Goal: Task Accomplishment & Management: Use online tool/utility

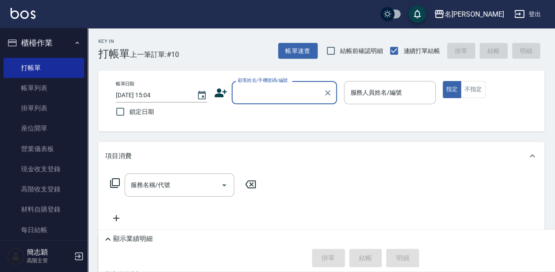
click at [268, 87] on input "顧客姓名/手機號碼/編號" at bounding box center [277, 92] width 84 height 15
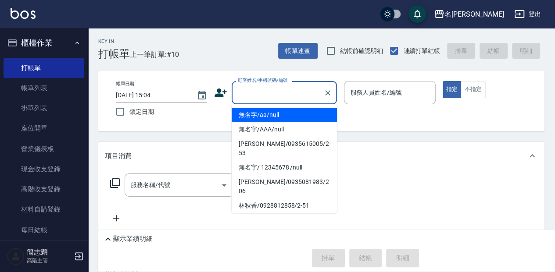
click at [287, 111] on li "無名字/aa/null" at bounding box center [283, 115] width 105 height 14
type input "無名字/aa/null"
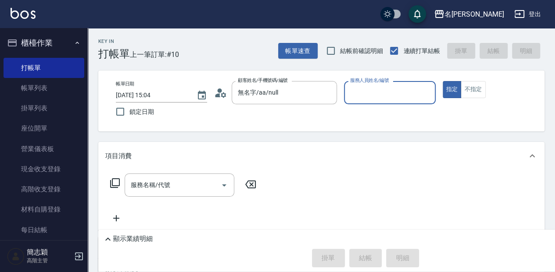
click at [399, 96] on div "服務人員姓名/編號 服務人員姓名/編號" at bounding box center [389, 92] width 91 height 23
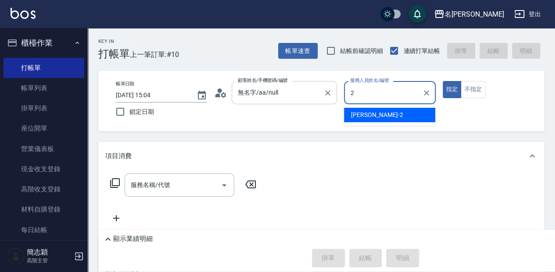
type input "[PERSON_NAME]-2"
type button "true"
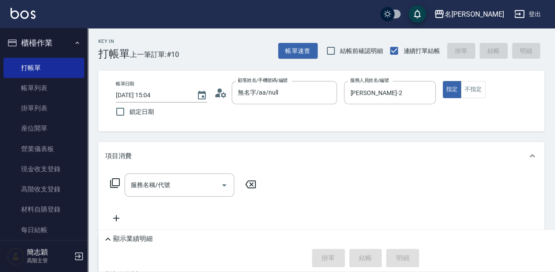
click at [114, 185] on icon at bounding box center [115, 183] width 11 height 11
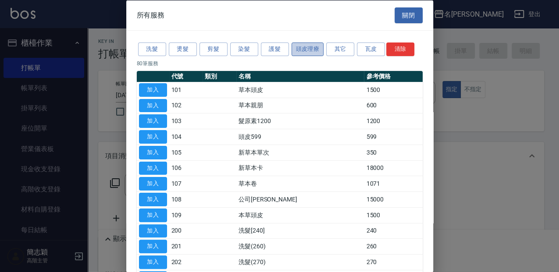
click at [315, 50] on button "頭皮理療" at bounding box center [308, 50] width 32 height 14
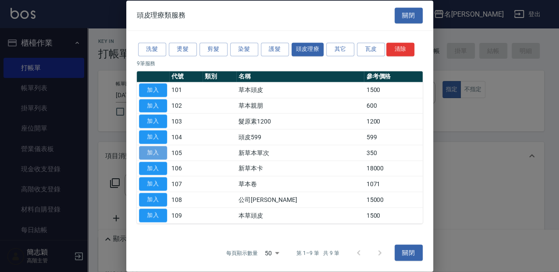
click at [158, 151] on button "加入" at bounding box center [153, 153] width 28 height 14
type input "新草本單次(105)"
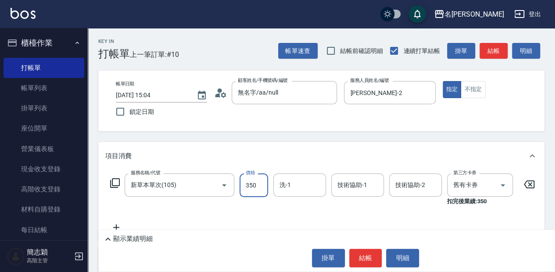
click at [252, 189] on input "350" at bounding box center [253, 186] width 28 height 24
type input "525"
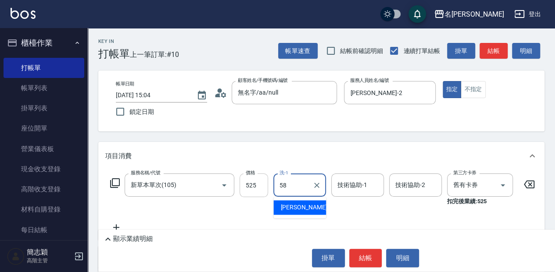
type input "[PERSON_NAME]-58"
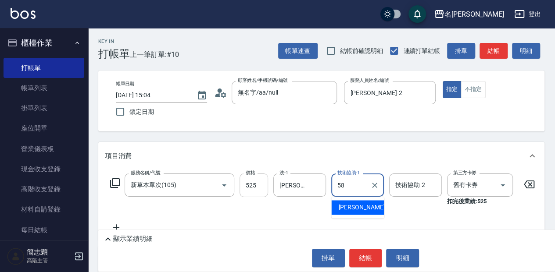
type input "[PERSON_NAME]-58"
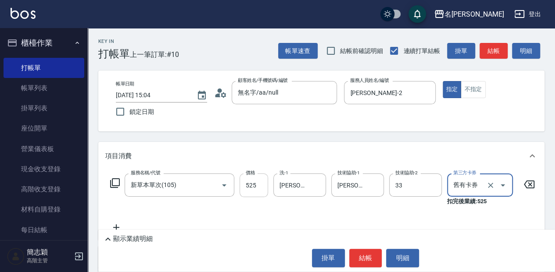
type input "佳麗-33"
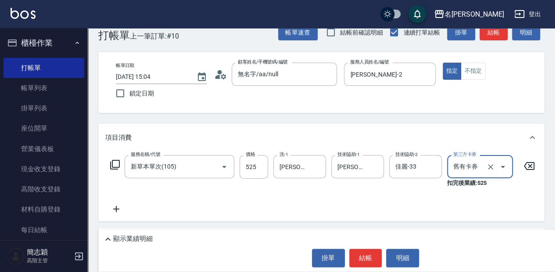
scroll to position [29, 0]
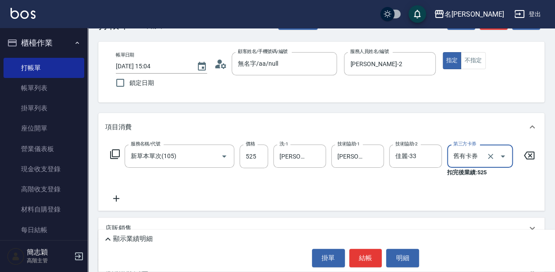
click at [142, 239] on p "顯示業績明細" at bounding box center [132, 239] width 39 height 9
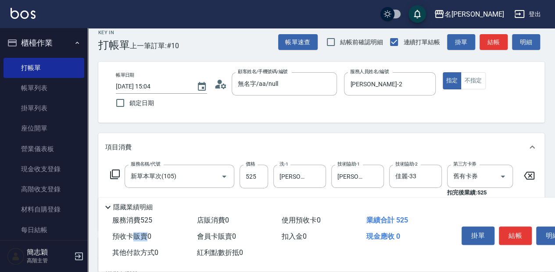
scroll to position [0, 0]
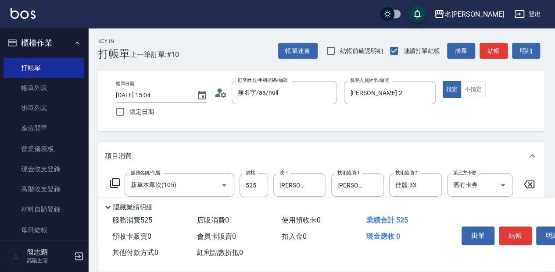
click at [170, 138] on div "Key In 打帳單 上一筆訂單:#10 帳單速查 結帳前確認明細 連續打單結帳 掛單 結帳 明細 帳單日期 [DATE] 15:04 鎖定日期 顧客姓名/手…" at bounding box center [321, 233] width 467 height 410
click at [518, 233] on button "結帳" at bounding box center [515, 236] width 33 height 18
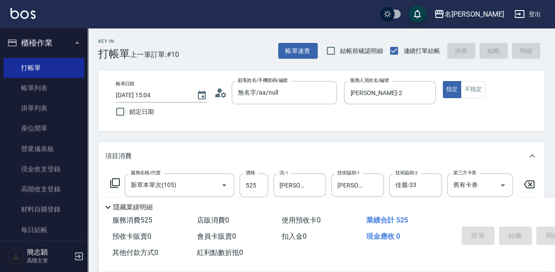
type input "[DATE] 15:50"
